Goal: Task Accomplishment & Management: Use online tool/utility

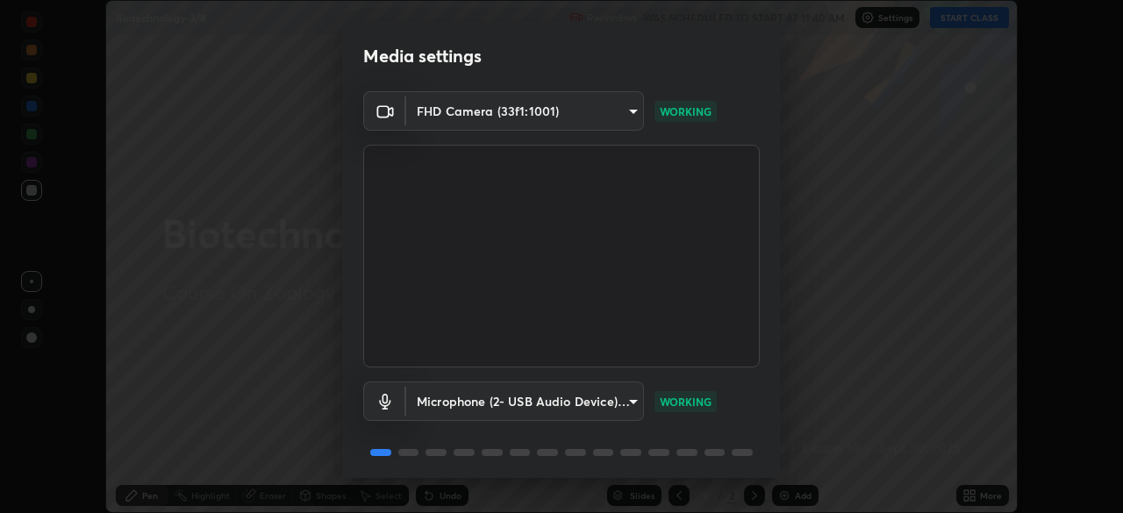
scroll to position [62, 0]
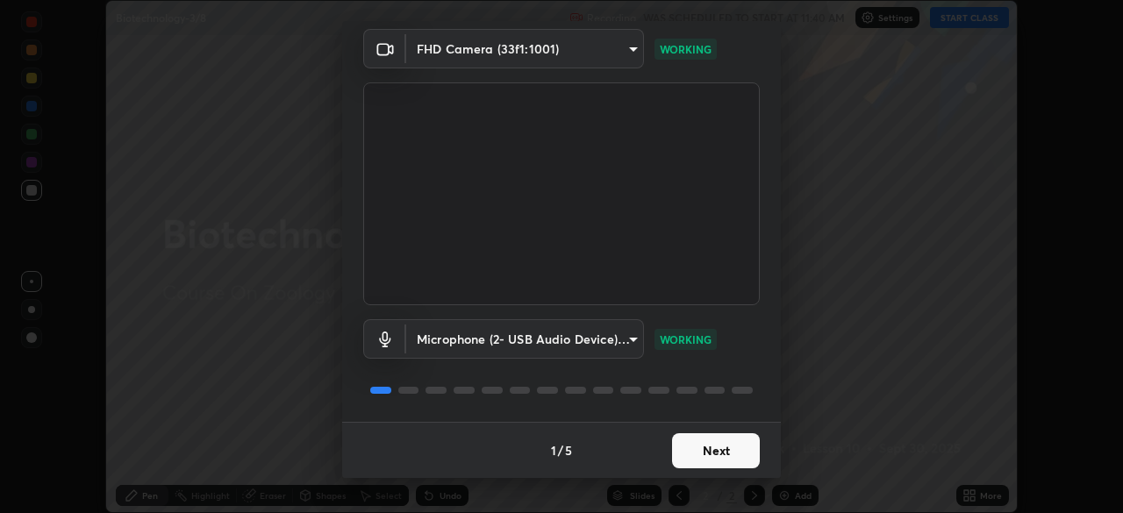
click at [716, 445] on button "Next" at bounding box center [716, 450] width 88 height 35
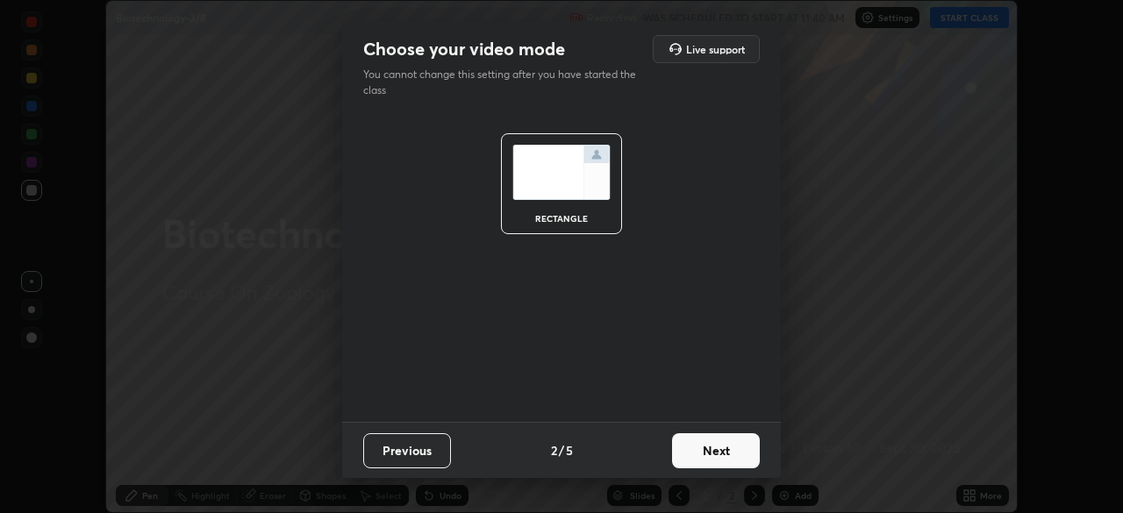
click at [729, 452] on button "Next" at bounding box center [716, 450] width 88 height 35
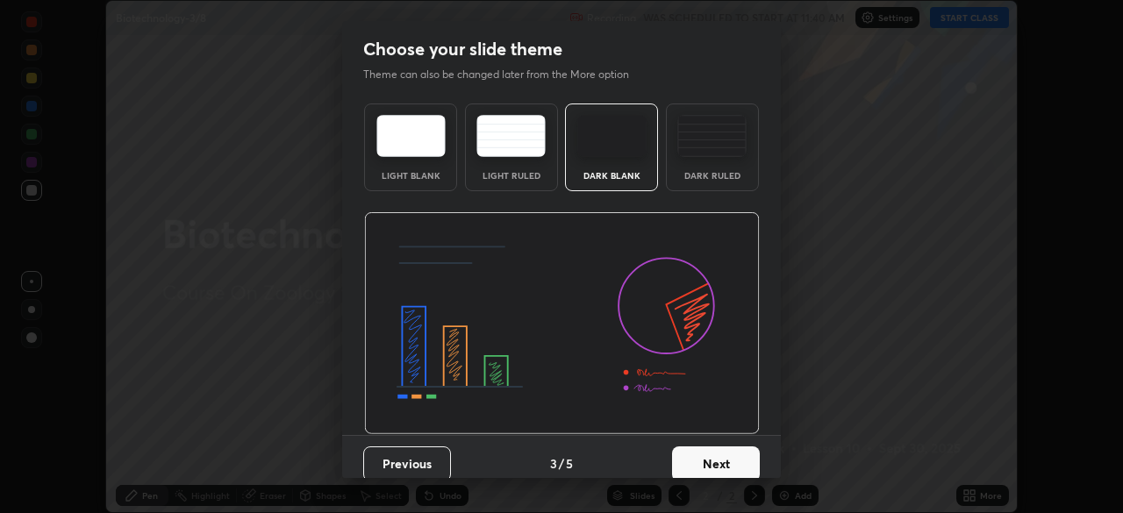
click at [728, 461] on button "Next" at bounding box center [716, 464] width 88 height 35
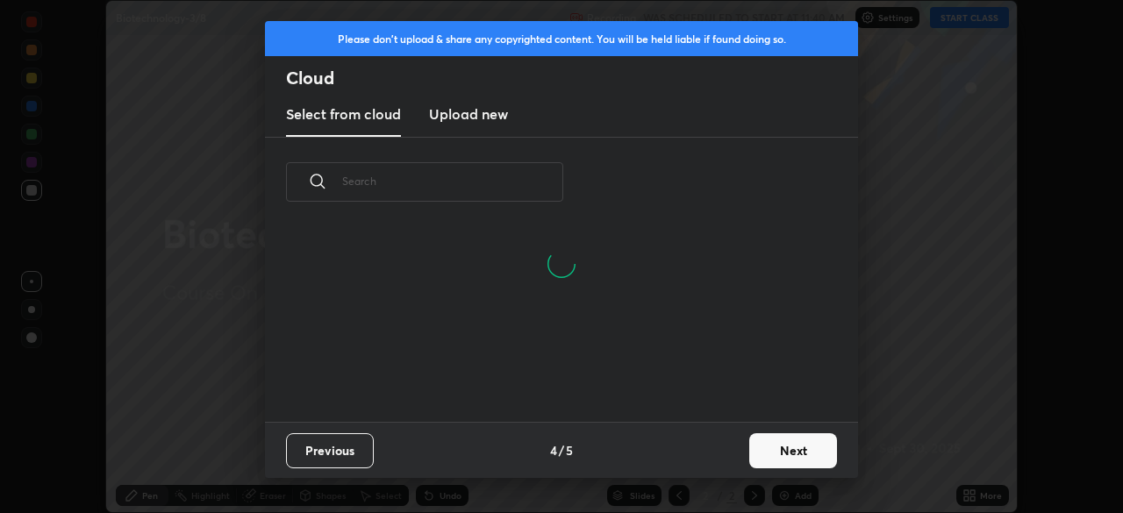
click at [533, 186] on input "text" at bounding box center [452, 181] width 221 height 75
click at [533, 183] on input "text" at bounding box center [452, 181] width 221 height 75
click at [534, 179] on input "text" at bounding box center [452, 181] width 221 height 75
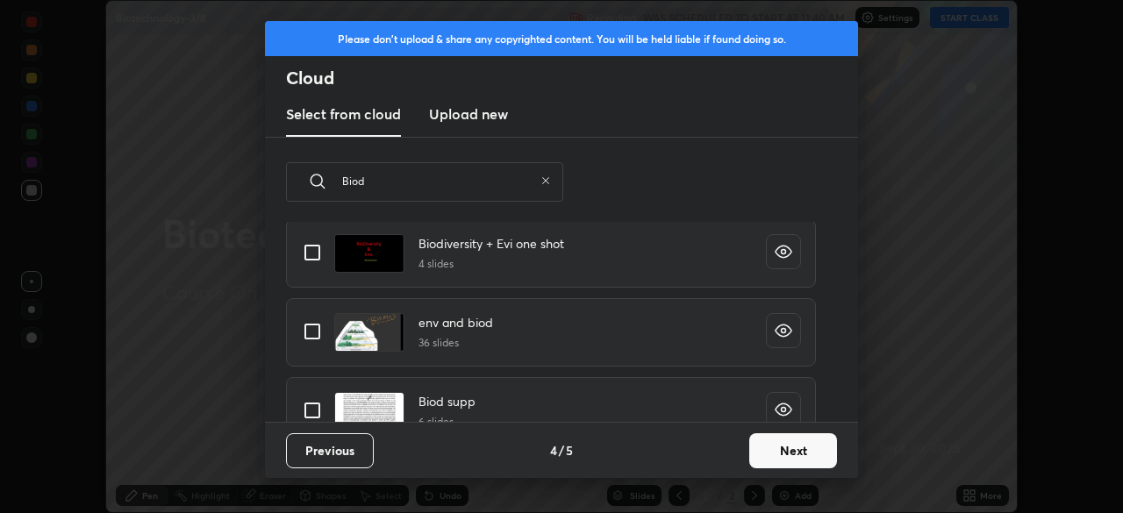
scroll to position [0, 0]
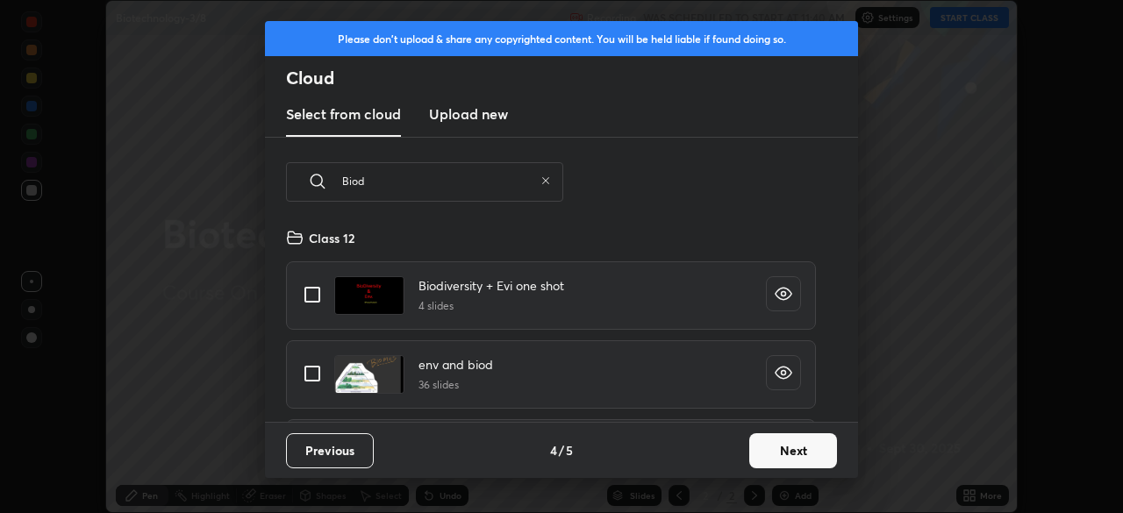
type input "Biod"
click at [330, 304] on input "grid" at bounding box center [312, 294] width 37 height 37
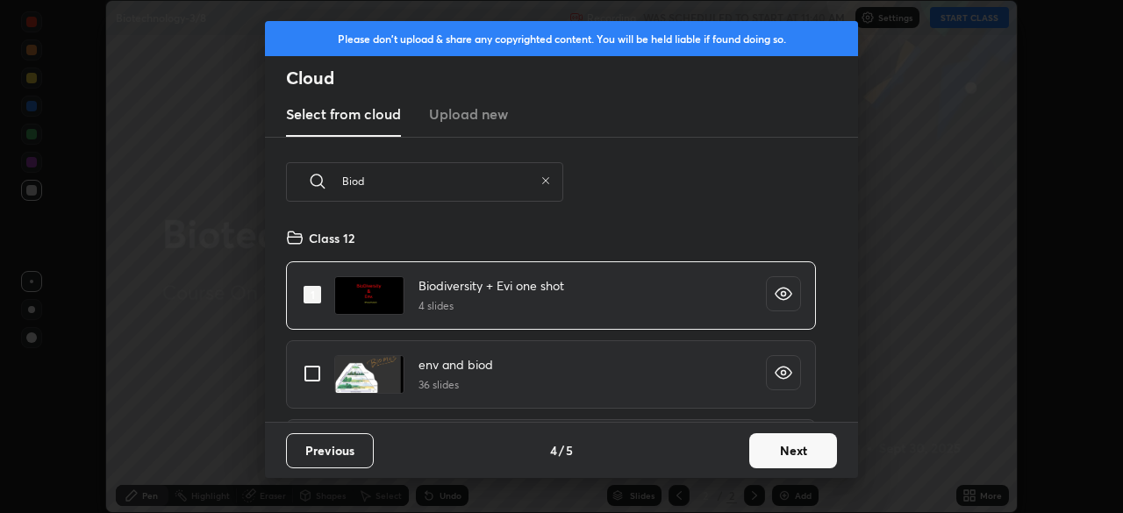
click at [317, 297] on input "grid" at bounding box center [312, 294] width 37 height 37
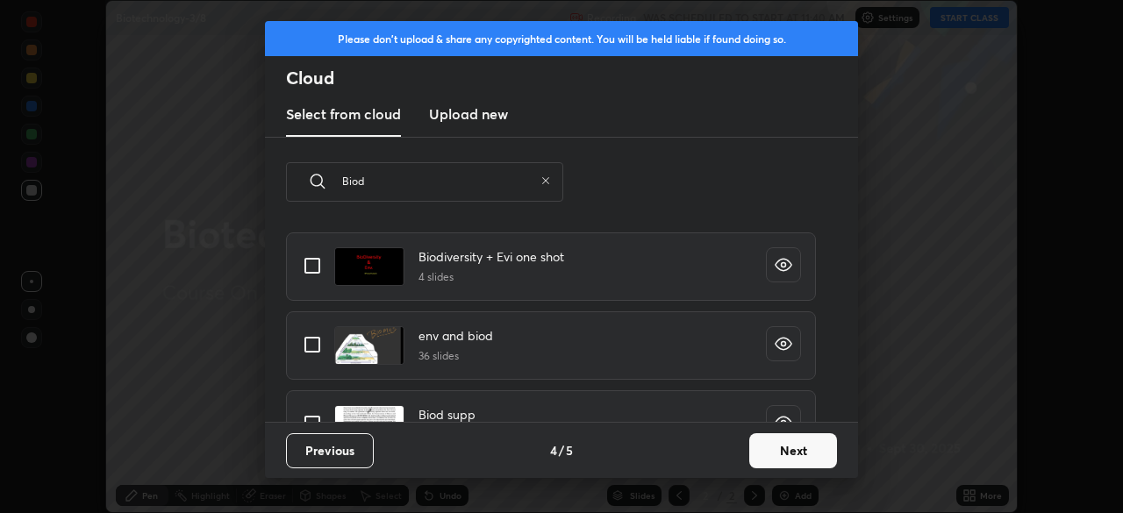
click at [322, 270] on input "grid" at bounding box center [312, 265] width 37 height 37
checkbox input "true"
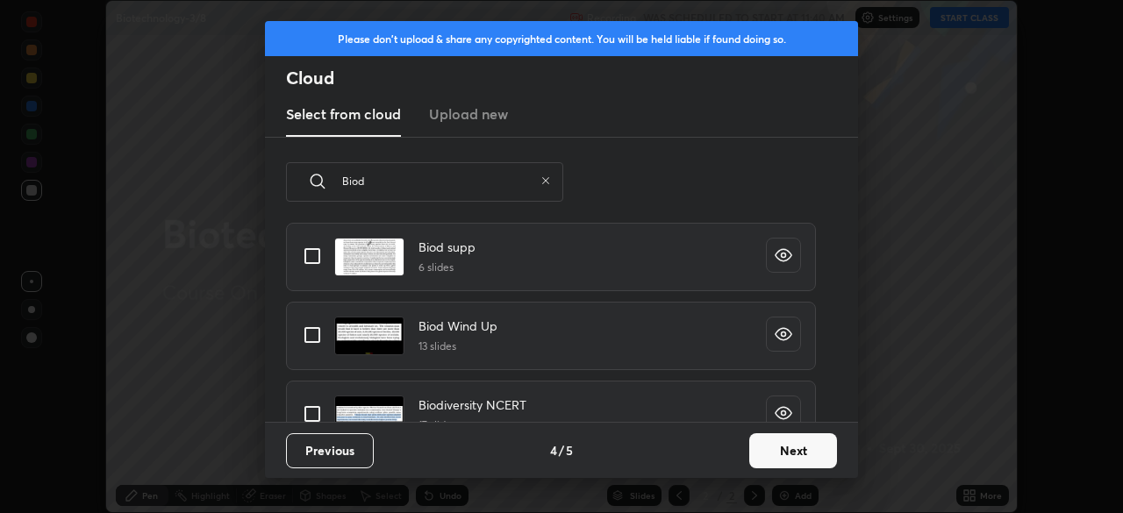
scroll to position [200, 0]
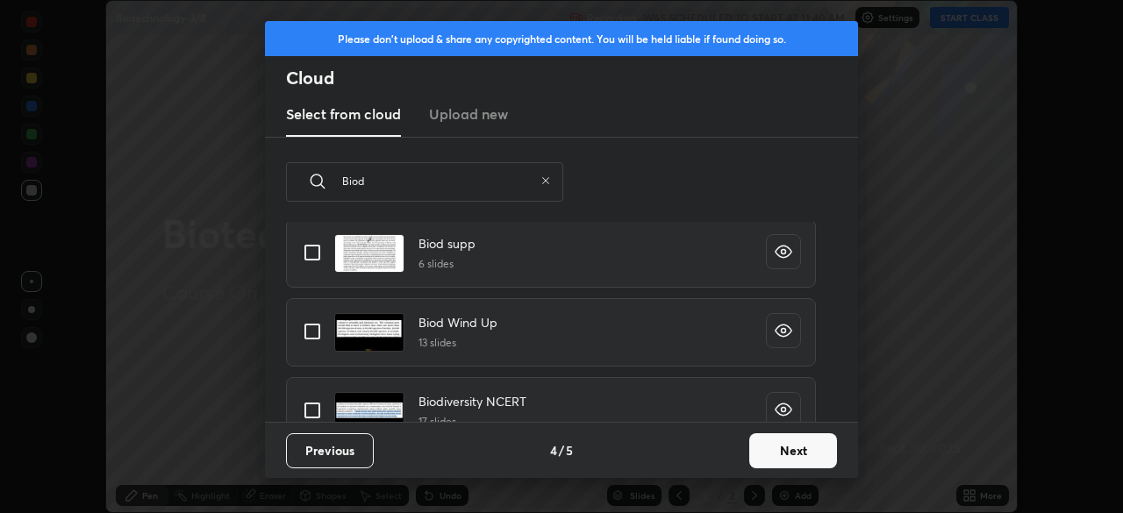
click at [312, 268] on input "grid" at bounding box center [312, 252] width 37 height 37
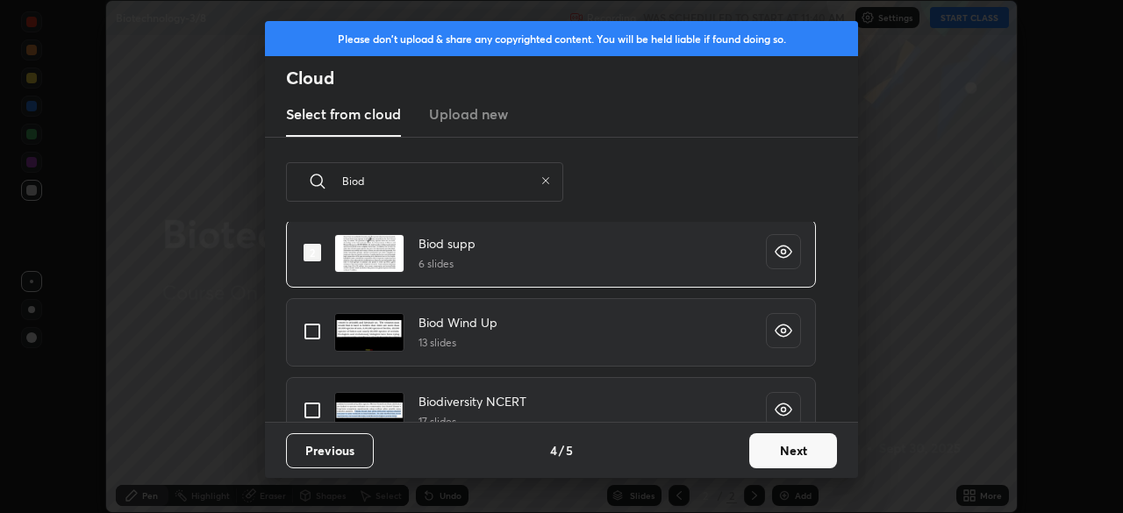
click at [315, 253] on input "grid" at bounding box center [312, 252] width 37 height 37
checkbox input "false"
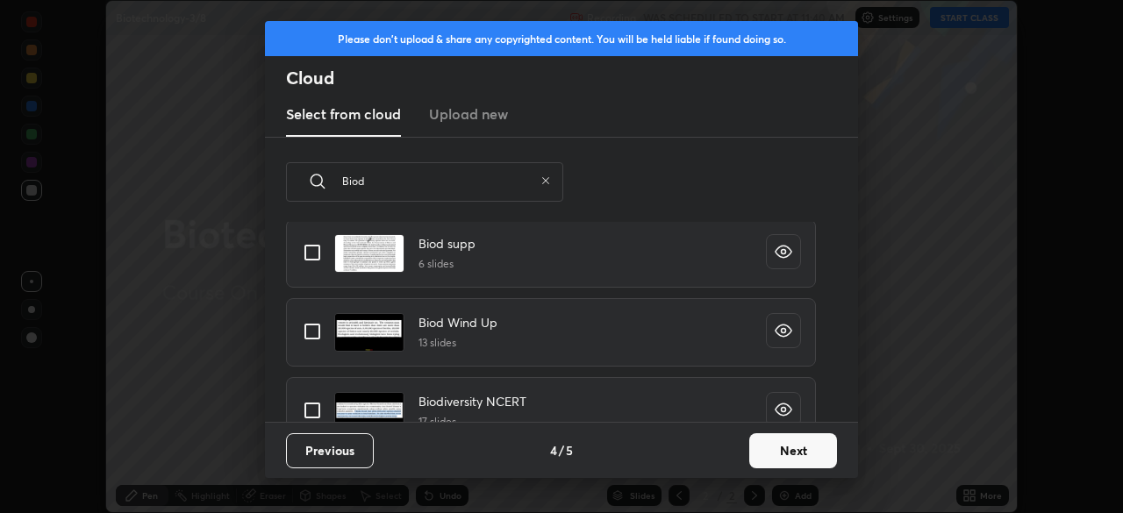
click at [320, 332] on input "grid" at bounding box center [312, 331] width 37 height 37
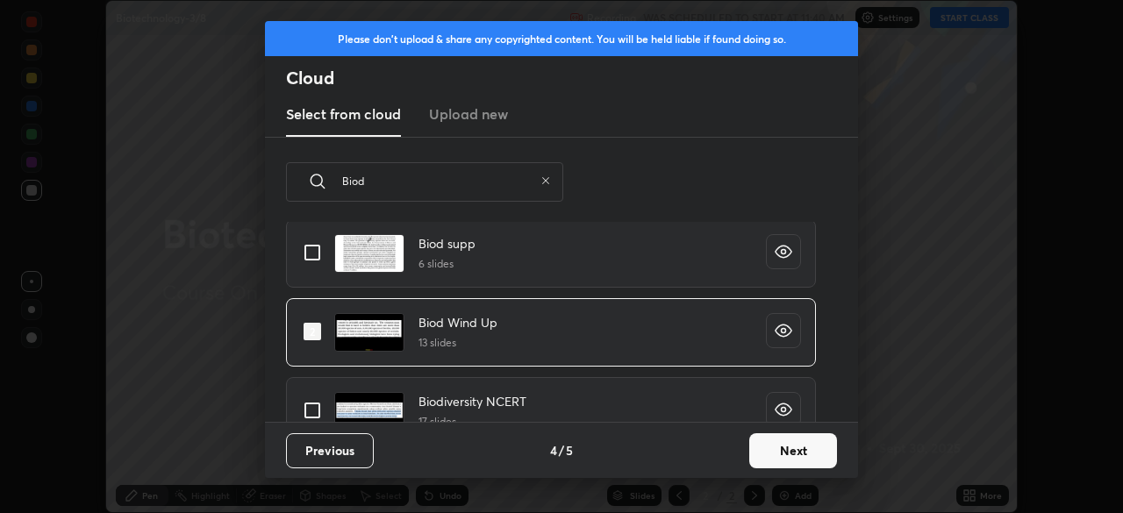
click at [319, 334] on input "grid" at bounding box center [312, 331] width 37 height 37
checkbox input "false"
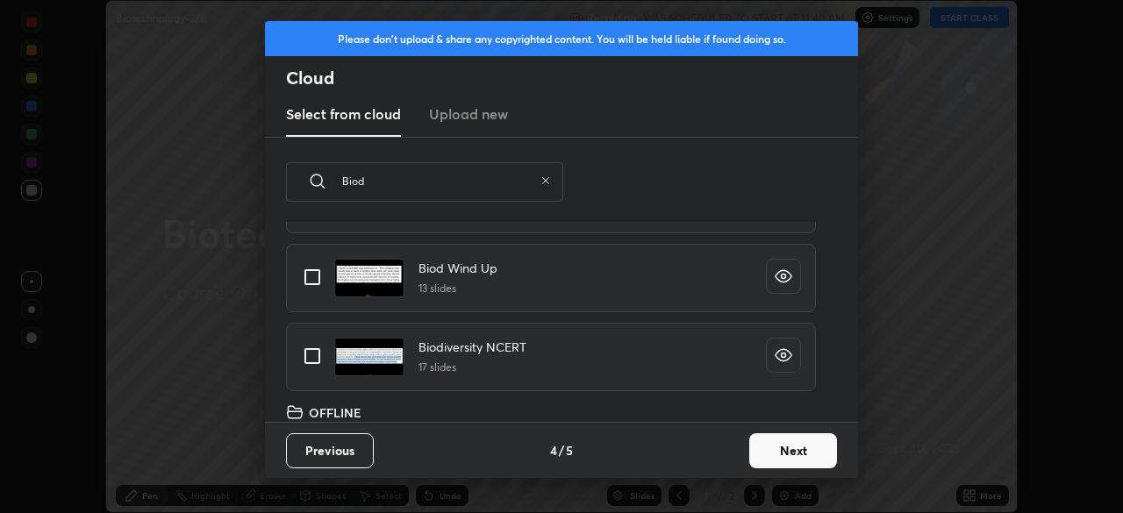
click at [320, 354] on input "grid" at bounding box center [312, 356] width 37 height 37
checkbox input "true"
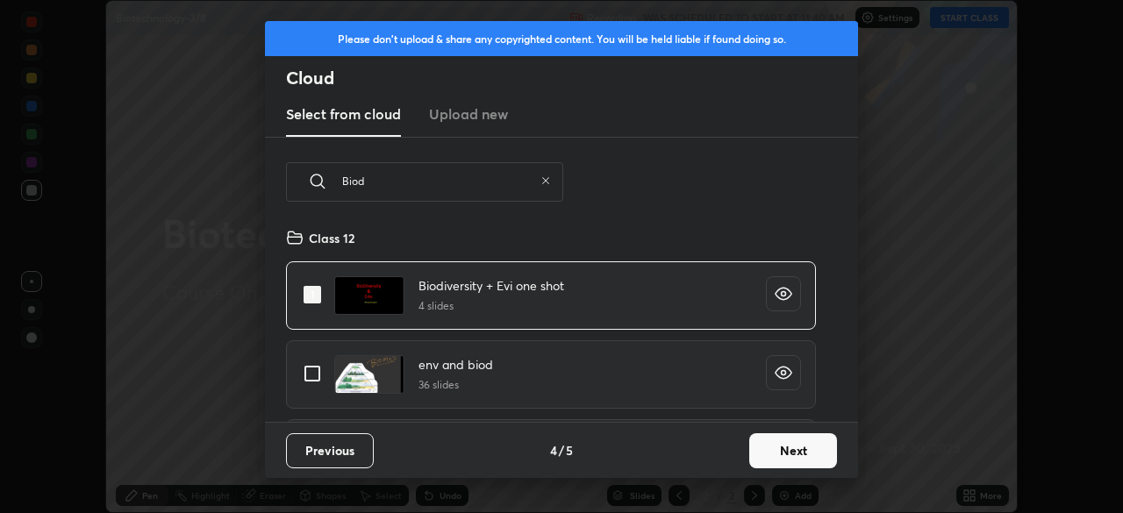
scroll to position [0, 0]
click at [312, 285] on input "grid" at bounding box center [312, 294] width 37 height 37
checkbox input "false"
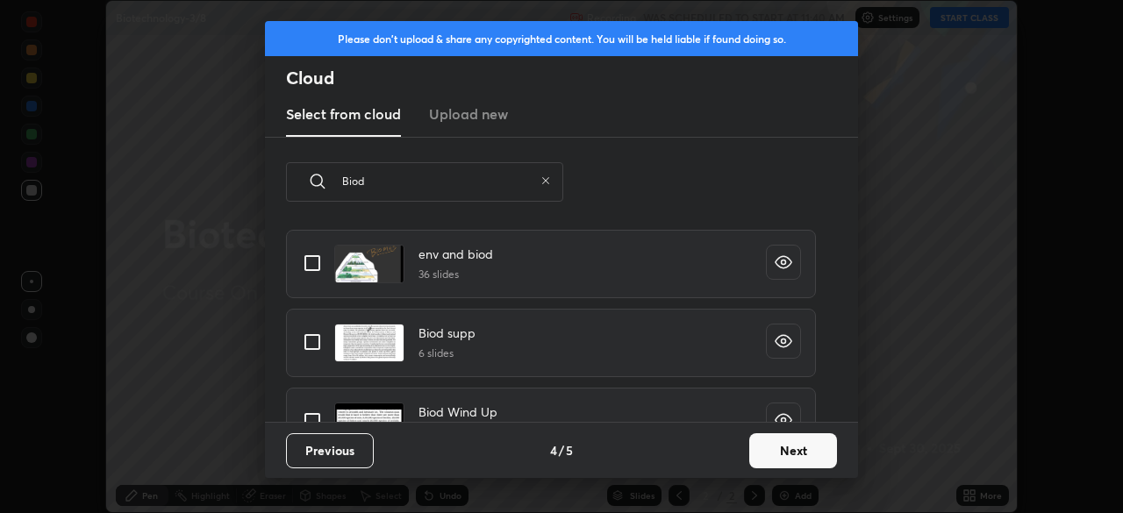
scroll to position [115, 0]
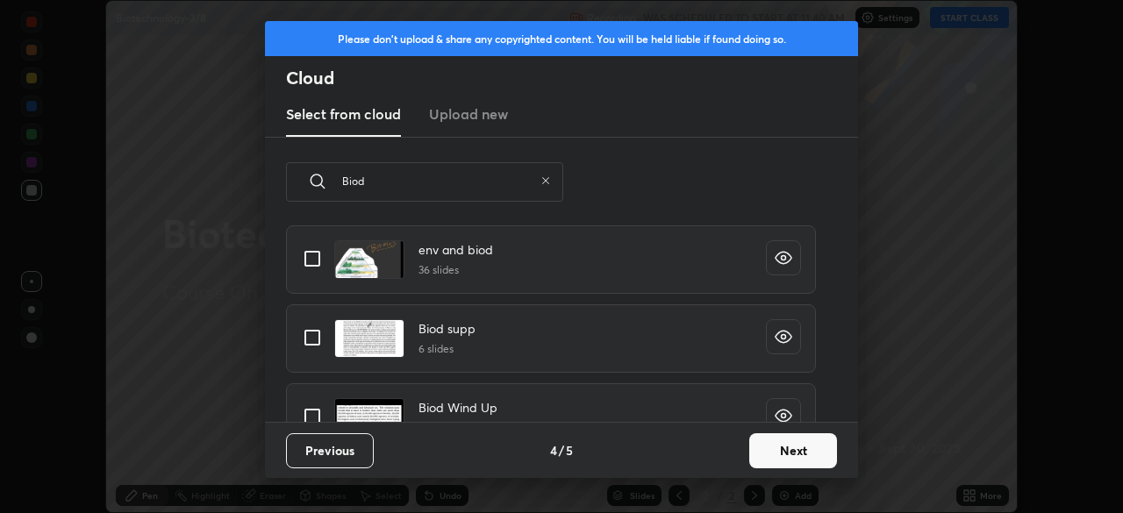
click at [317, 260] on input "grid" at bounding box center [312, 258] width 37 height 37
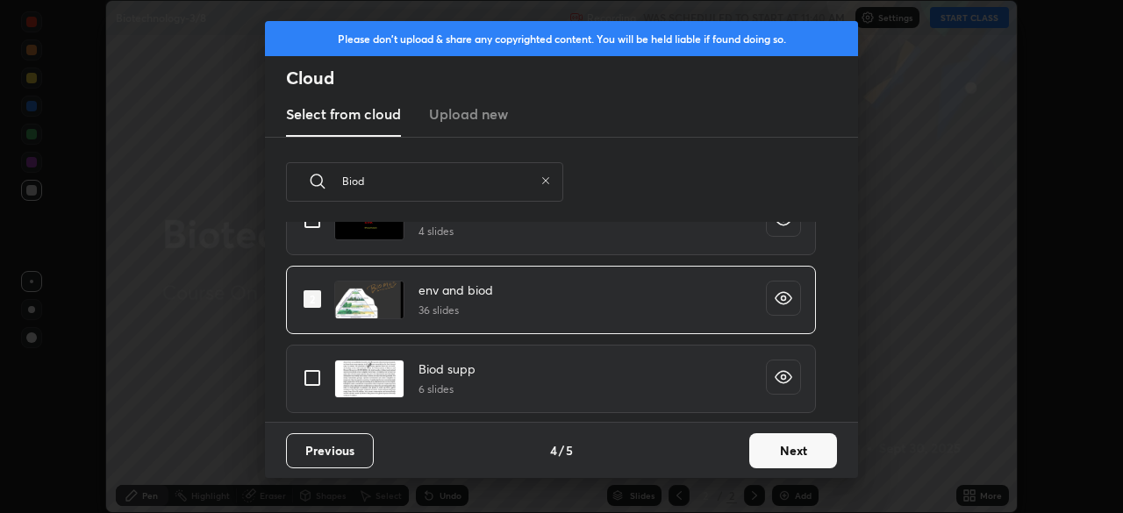
click at [319, 295] on input "grid" at bounding box center [312, 299] width 37 height 37
checkbox input "false"
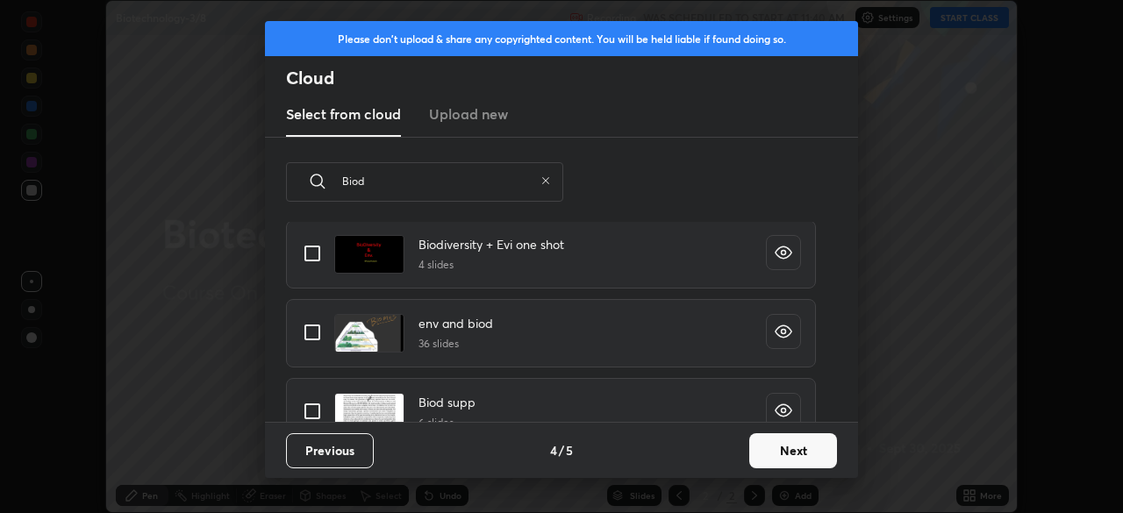
scroll to position [26, 0]
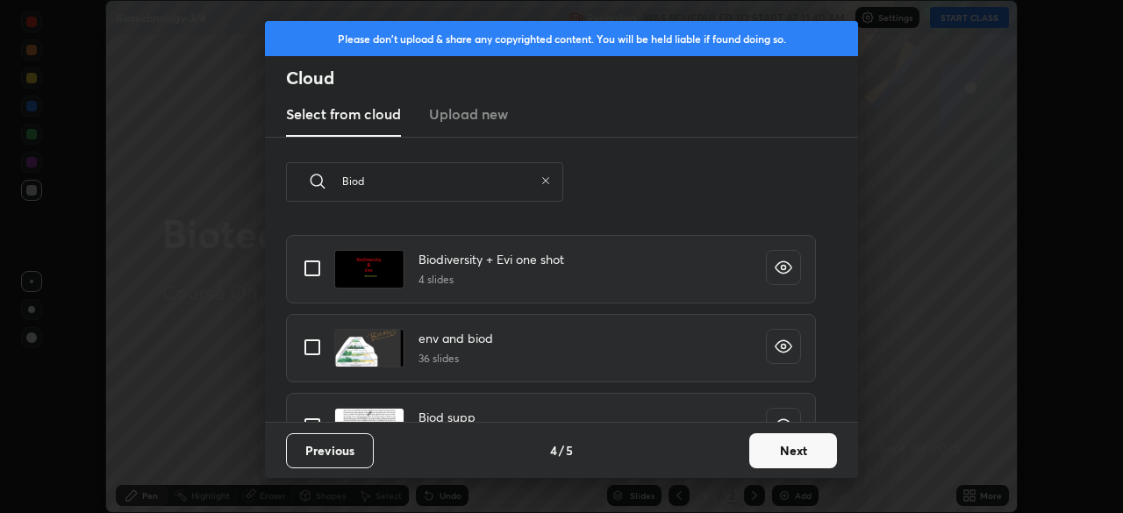
click at [317, 273] on input "grid" at bounding box center [312, 268] width 37 height 37
checkbox input "true"
click at [317, 338] on input "grid" at bounding box center [312, 347] width 37 height 37
checkbox input "true"
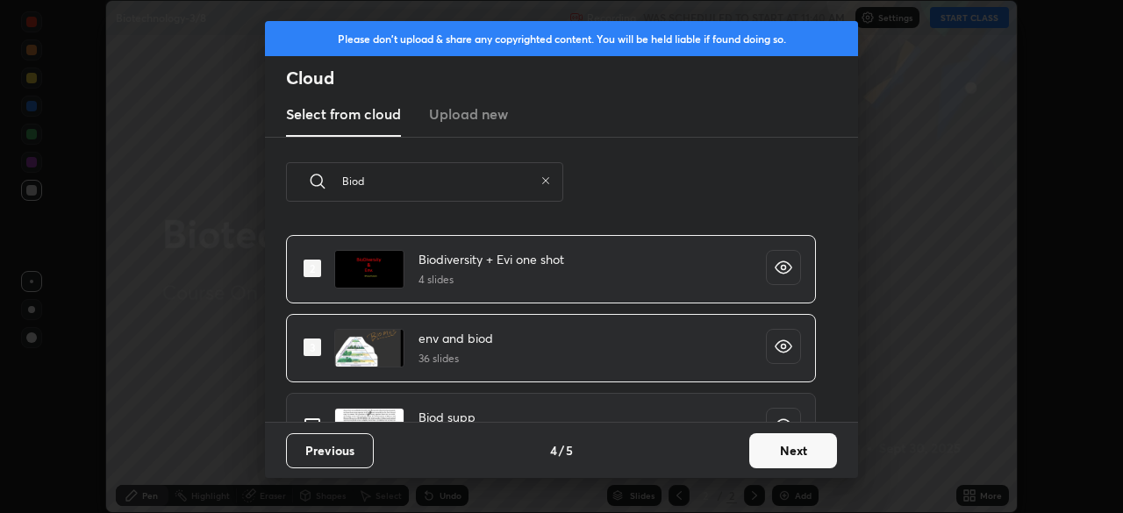
click at [322, 266] on input "grid" at bounding box center [312, 268] width 37 height 37
checkbox input "false"
click at [315, 346] on input "grid" at bounding box center [312, 347] width 37 height 37
checkbox input "false"
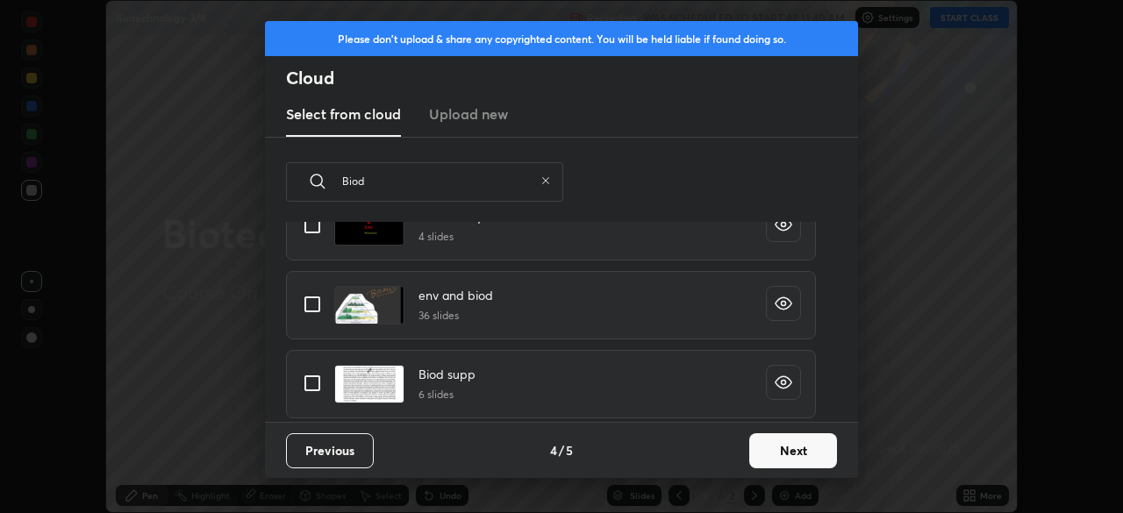
scroll to position [76, 0]
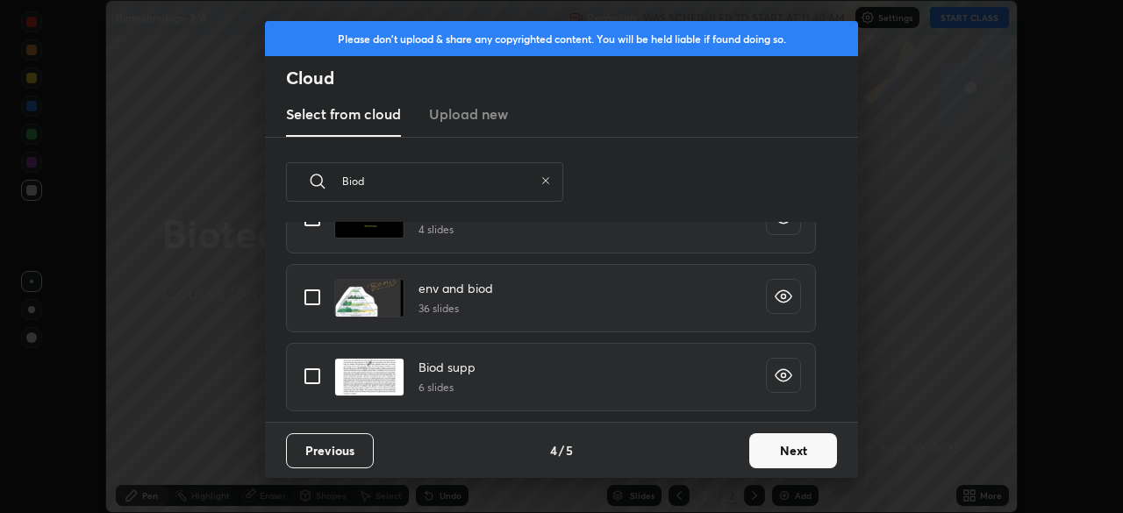
click at [313, 378] on input "grid" at bounding box center [312, 376] width 37 height 37
checkbox input "true"
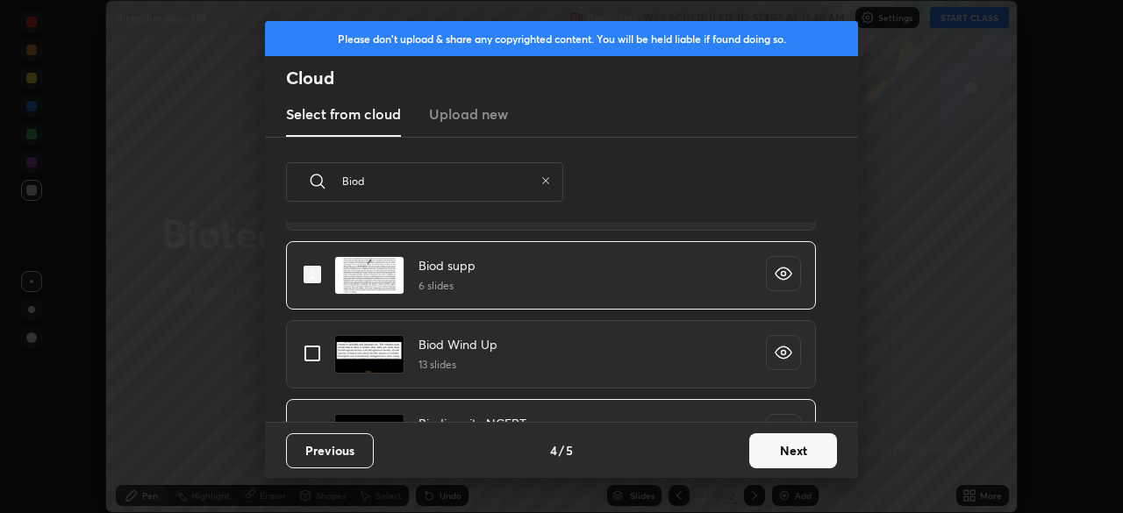
scroll to position [182, 0]
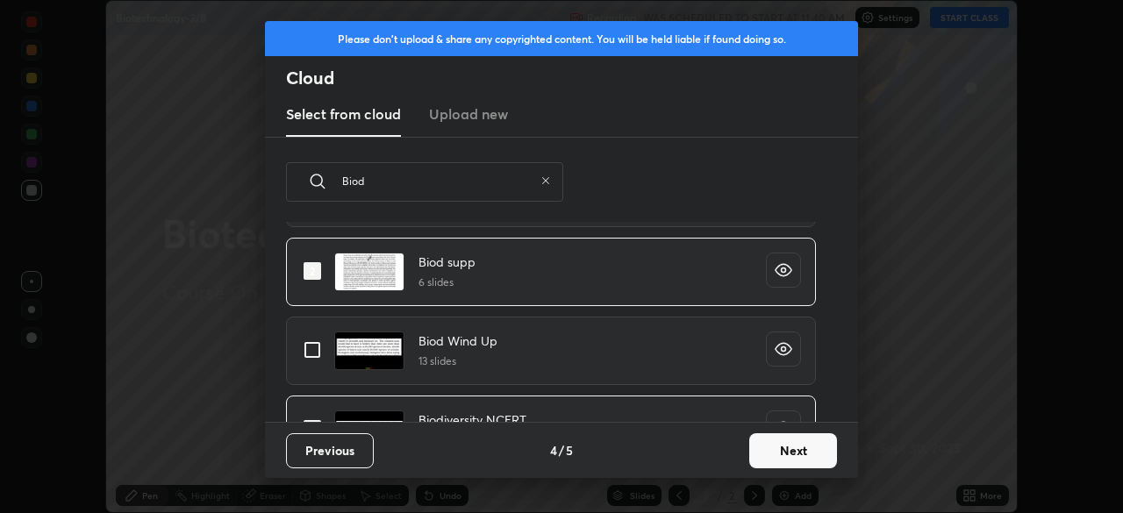
click at [314, 343] on input "grid" at bounding box center [312, 350] width 37 height 37
checkbox input "true"
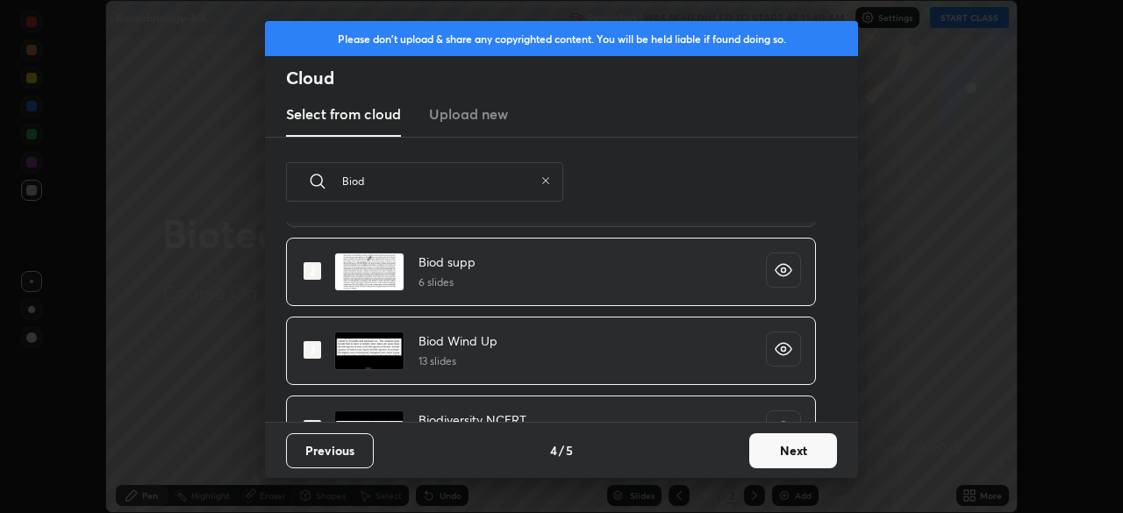
click at [784, 451] on button "Next" at bounding box center [793, 450] width 88 height 35
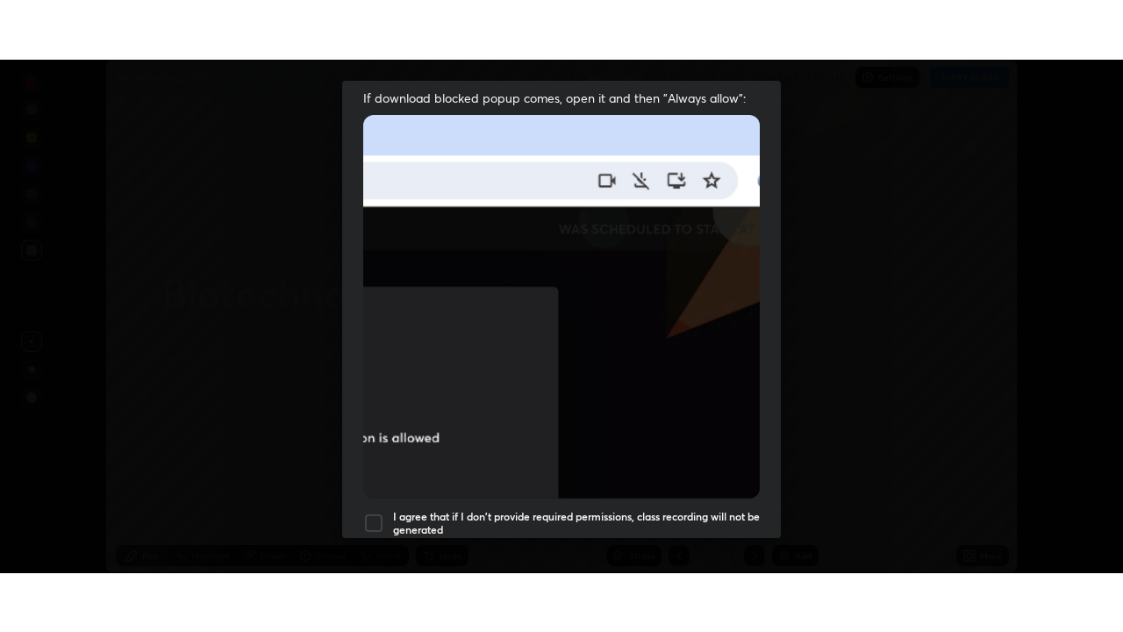
scroll to position [420, 0]
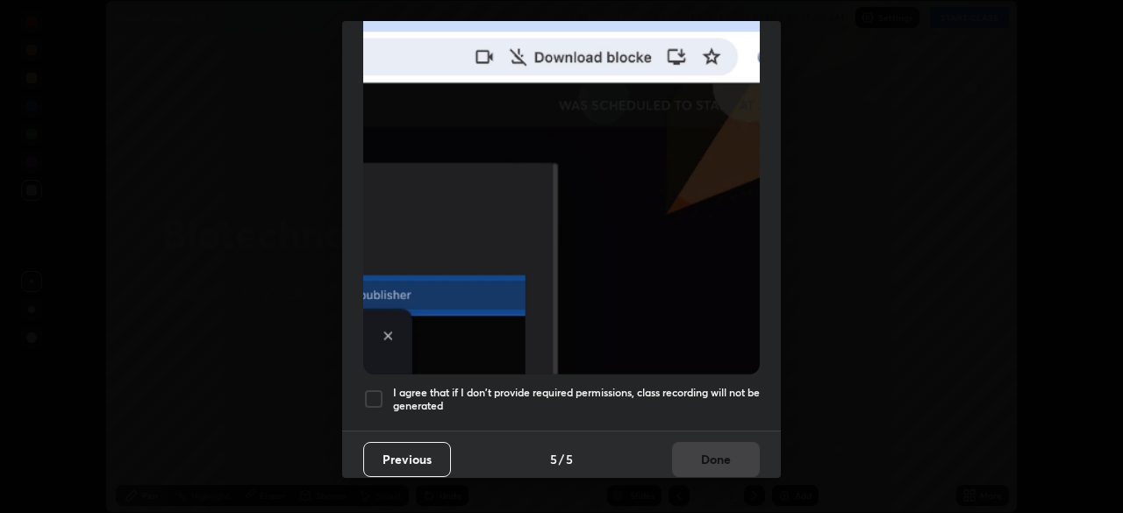
click at [569, 387] on h5 "I agree that if I don't provide required permissions, class recording will not …" at bounding box center [576, 399] width 367 height 27
click at [698, 457] on button "Done" at bounding box center [716, 459] width 88 height 35
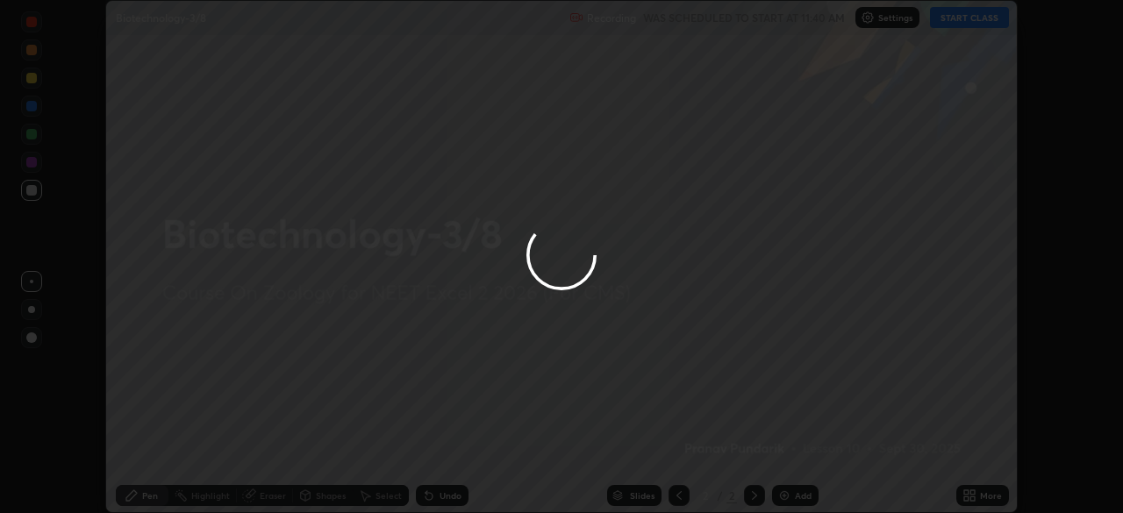
click at [683, 491] on div at bounding box center [561, 256] width 1123 height 513
click at [676, 495] on div at bounding box center [561, 256] width 1123 height 513
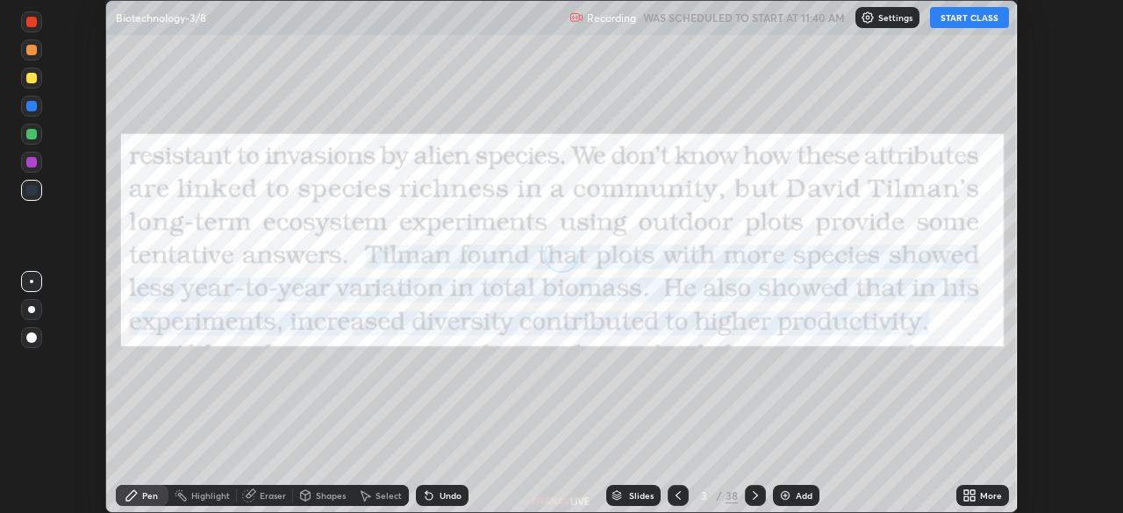
click at [677, 496] on icon at bounding box center [678, 496] width 14 height 14
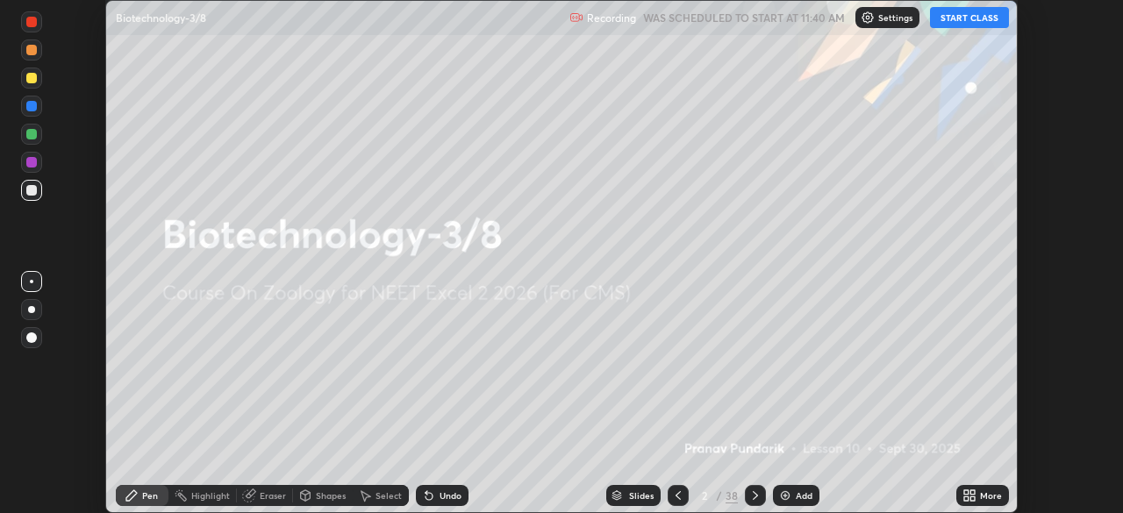
click at [684, 493] on div at bounding box center [678, 495] width 21 height 21
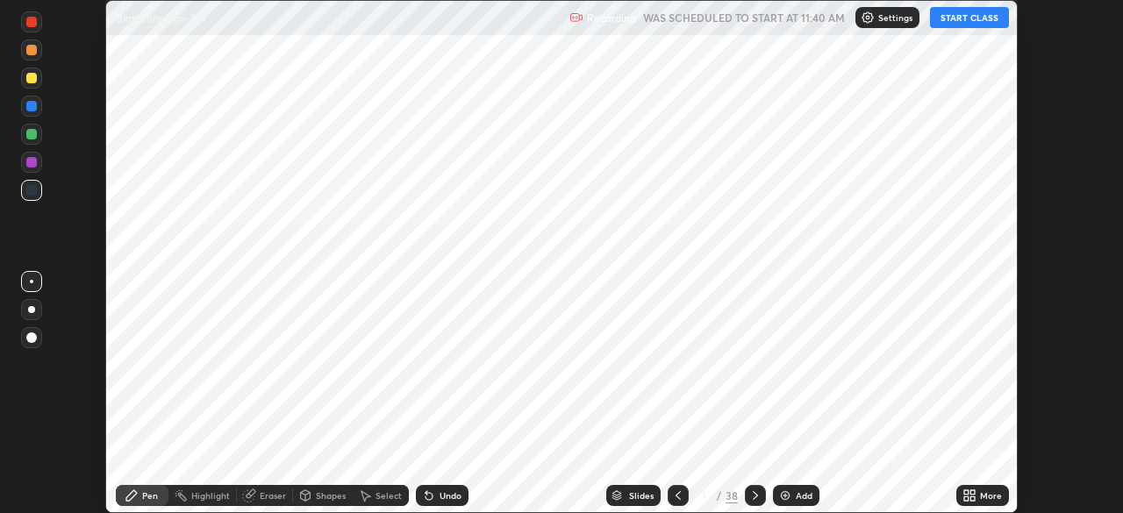
click at [967, 494] on icon at bounding box center [966, 493] width 4 height 4
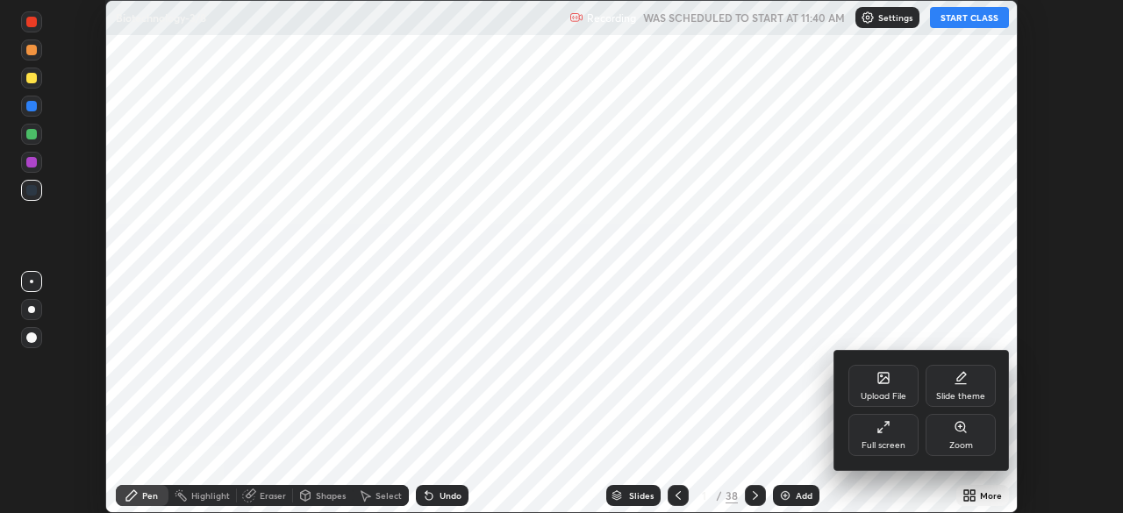
click at [915, 448] on div "Full screen" at bounding box center [884, 435] width 70 height 42
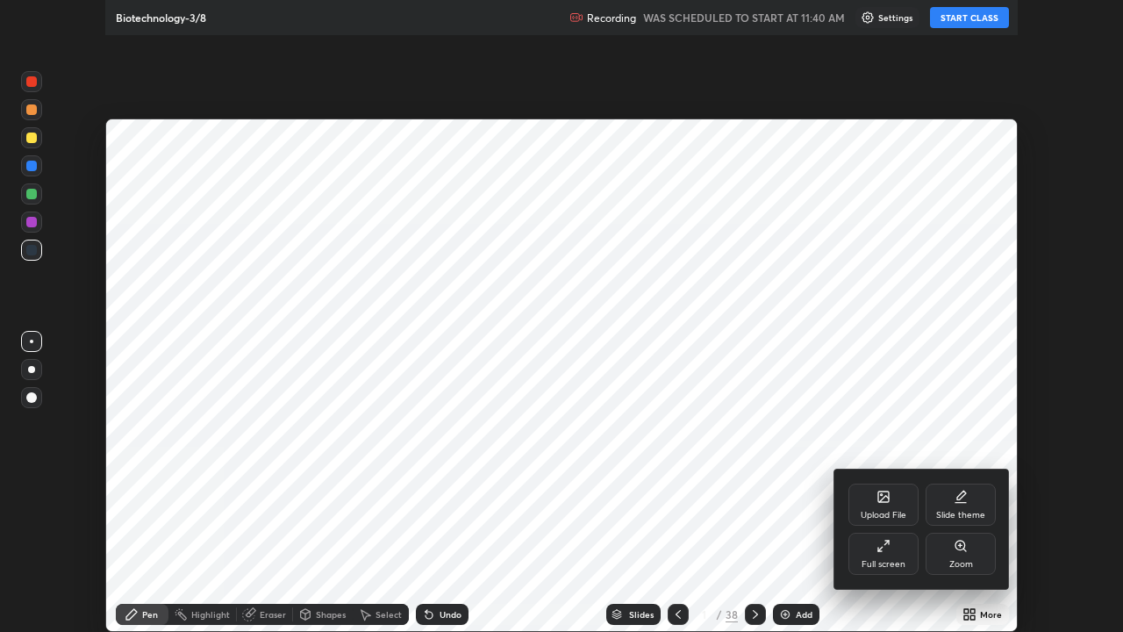
scroll to position [632, 1123]
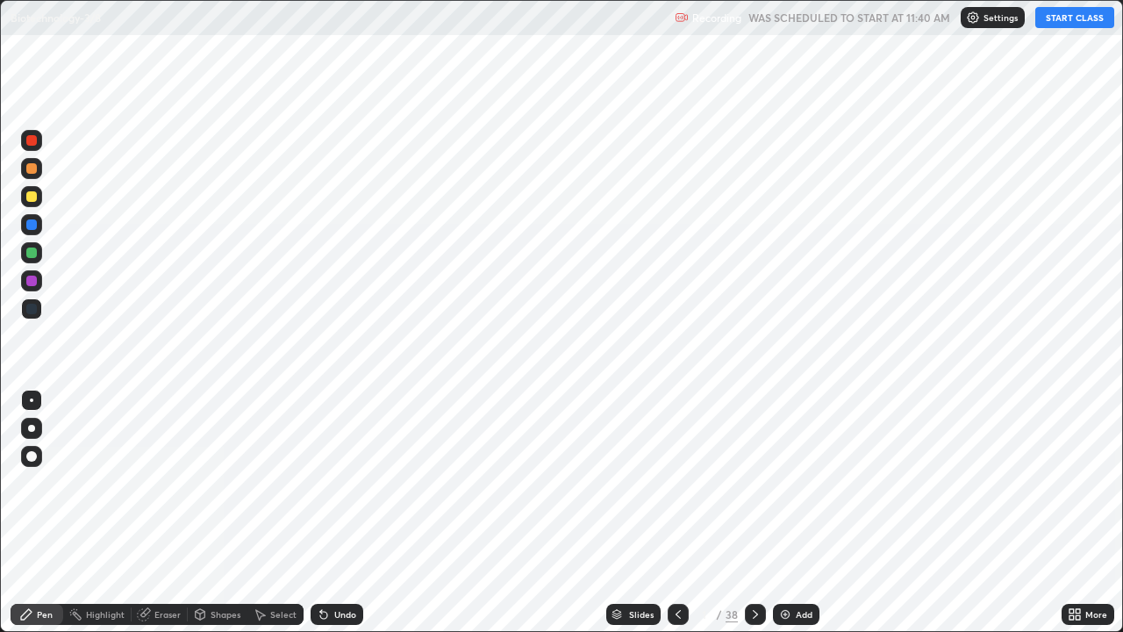
click at [796, 512] on div "Add" at bounding box center [804, 614] width 17 height 9
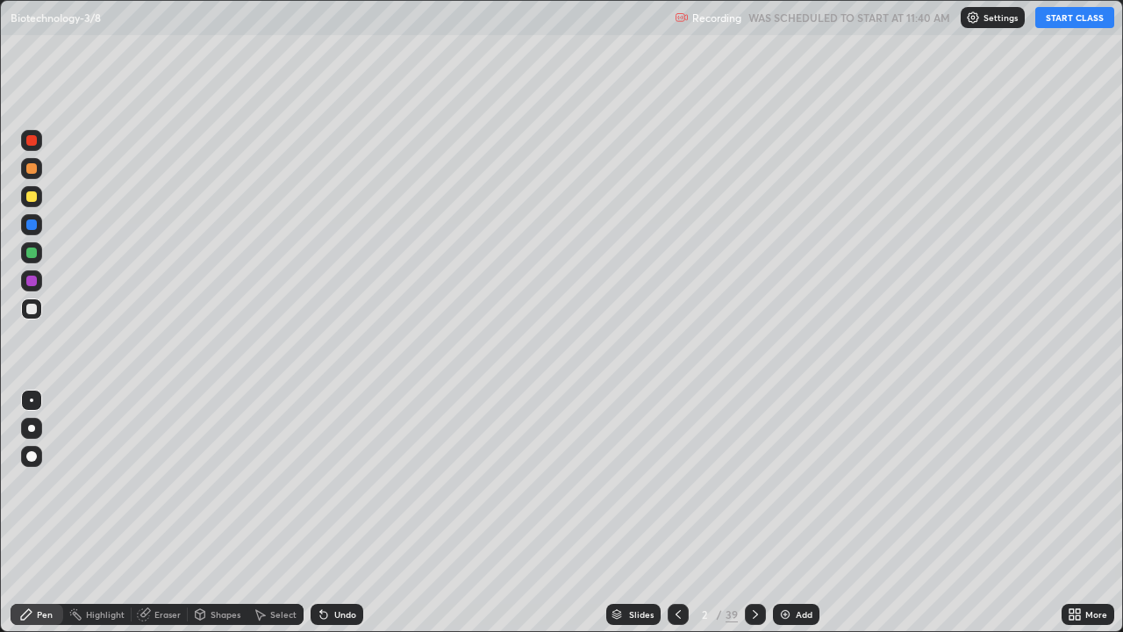
click at [1056, 26] on button "START CLASS" at bounding box center [1074, 17] width 79 height 21
click at [32, 197] on div at bounding box center [31, 196] width 11 height 11
click at [32, 428] on div at bounding box center [31, 428] width 7 height 7
click at [791, 512] on div "Add" at bounding box center [796, 614] width 47 height 21
click at [32, 310] on div at bounding box center [31, 309] width 11 height 11
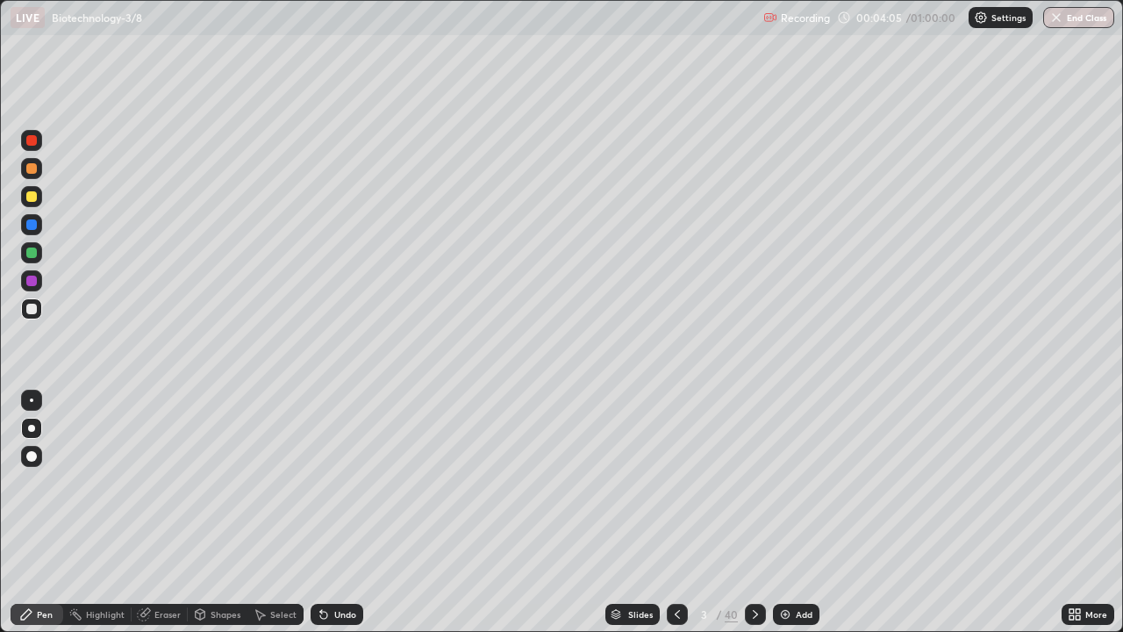
click at [32, 310] on div at bounding box center [31, 309] width 11 height 11
click at [35, 226] on div at bounding box center [31, 224] width 11 height 11
click at [25, 311] on div at bounding box center [31, 308] width 21 height 21
click at [32, 400] on div at bounding box center [32, 400] width 4 height 4
click at [35, 307] on div at bounding box center [31, 309] width 11 height 11
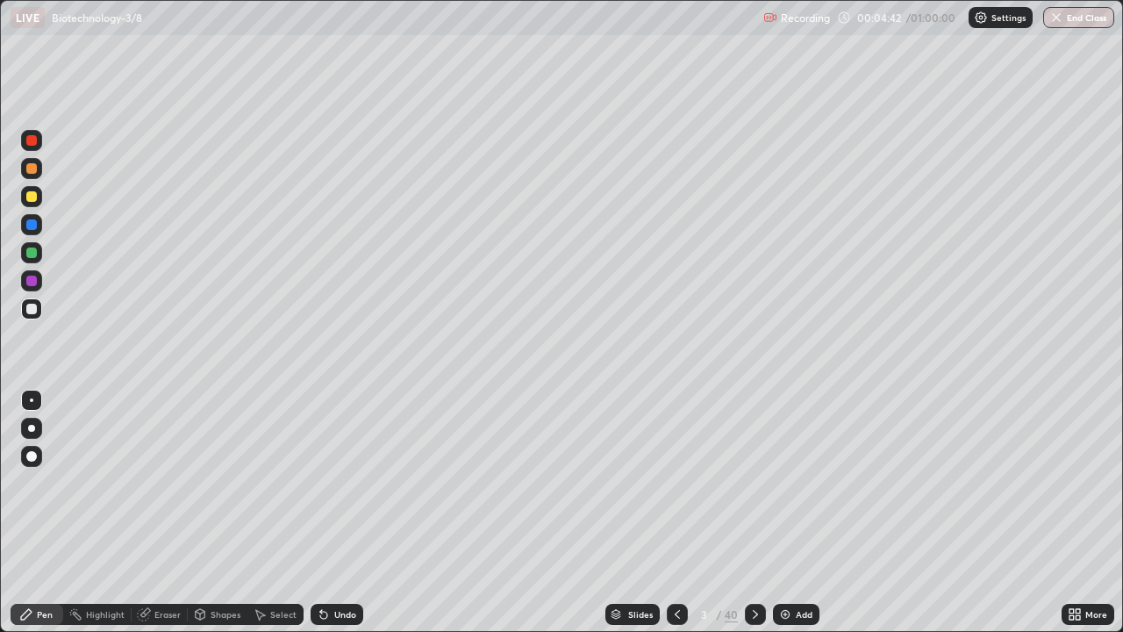
click at [33, 282] on div at bounding box center [31, 281] width 11 height 11
click at [23, 227] on div at bounding box center [31, 224] width 21 height 21
click at [30, 225] on div at bounding box center [31, 224] width 11 height 11
click at [32, 309] on div at bounding box center [31, 309] width 11 height 11
click at [797, 512] on div "Add" at bounding box center [804, 614] width 17 height 9
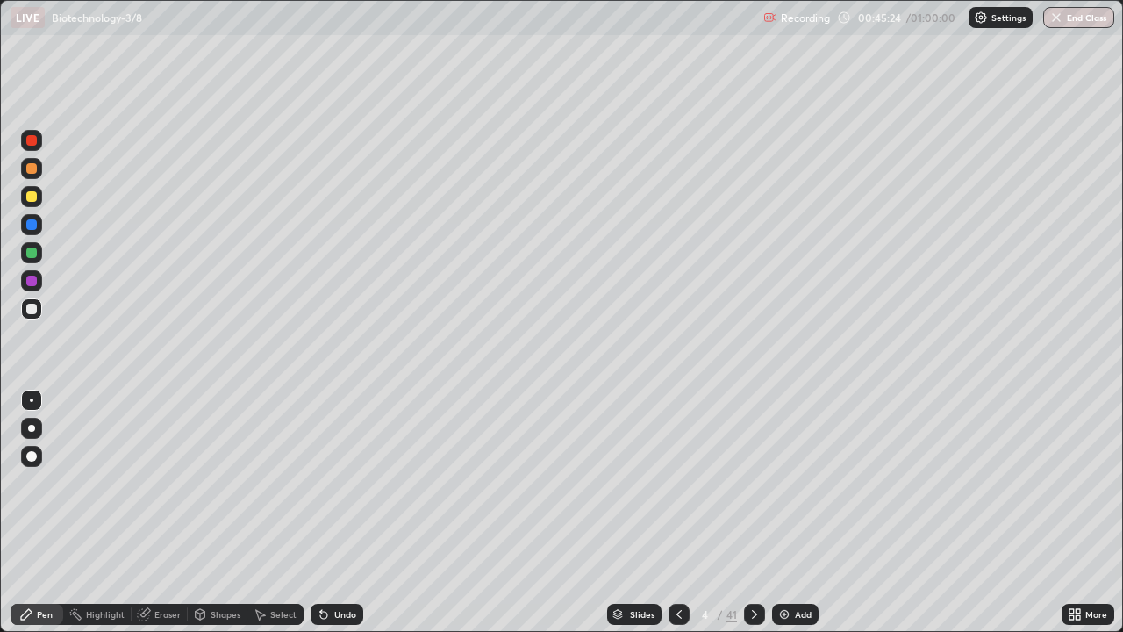
click at [33, 198] on div at bounding box center [31, 196] width 11 height 11
click at [1078, 18] on button "End Class" at bounding box center [1078, 17] width 71 height 21
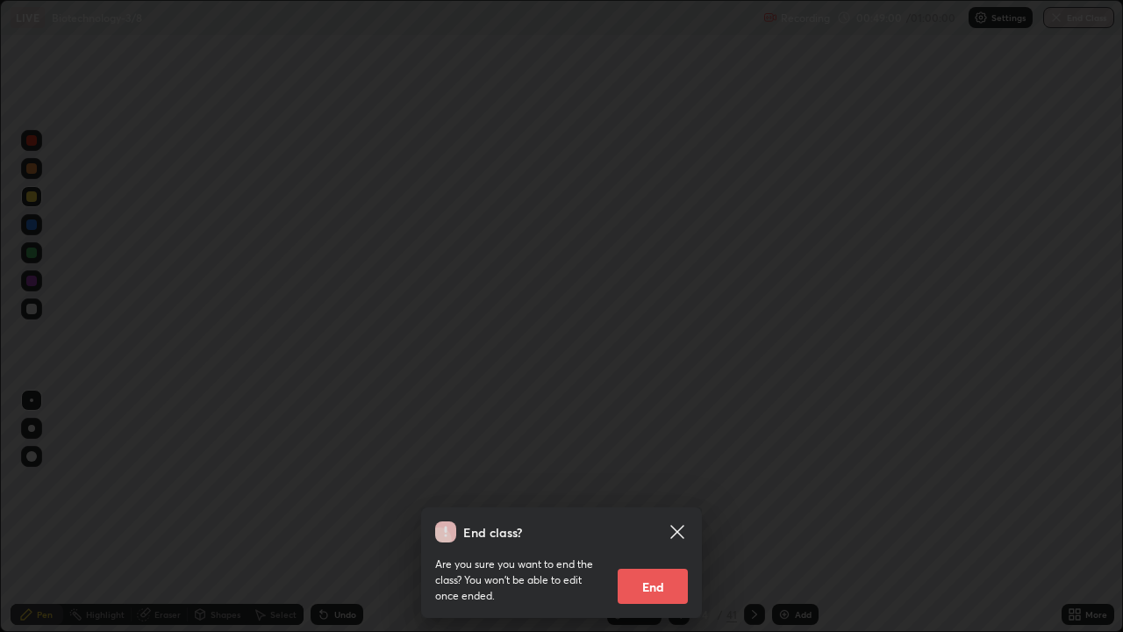
click at [664, 512] on button "End" at bounding box center [653, 586] width 70 height 35
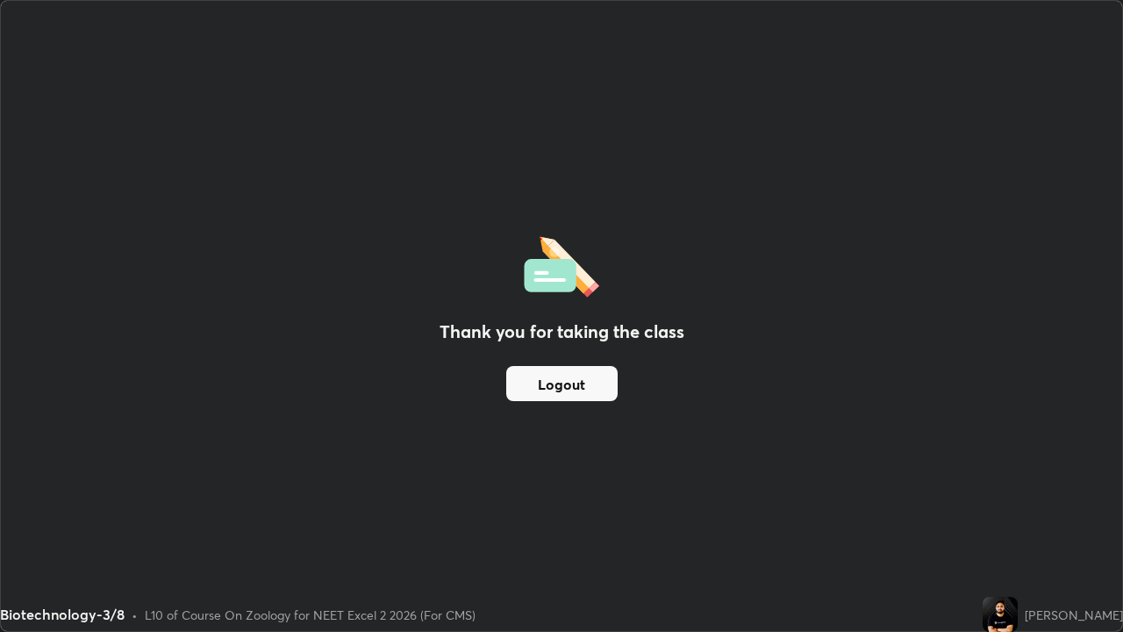
click at [588, 387] on button "Logout" at bounding box center [561, 383] width 111 height 35
click at [593, 380] on button "Logout" at bounding box center [561, 383] width 111 height 35
